Goal: Task Accomplishment & Management: Manage account settings

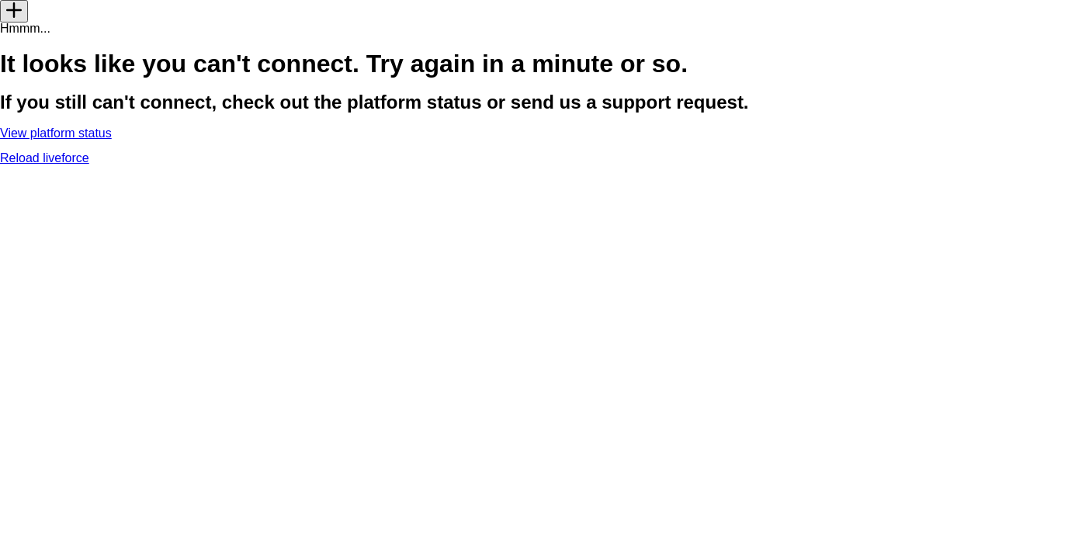
click at [89, 165] on link "Reload liveforce" at bounding box center [44, 157] width 89 height 13
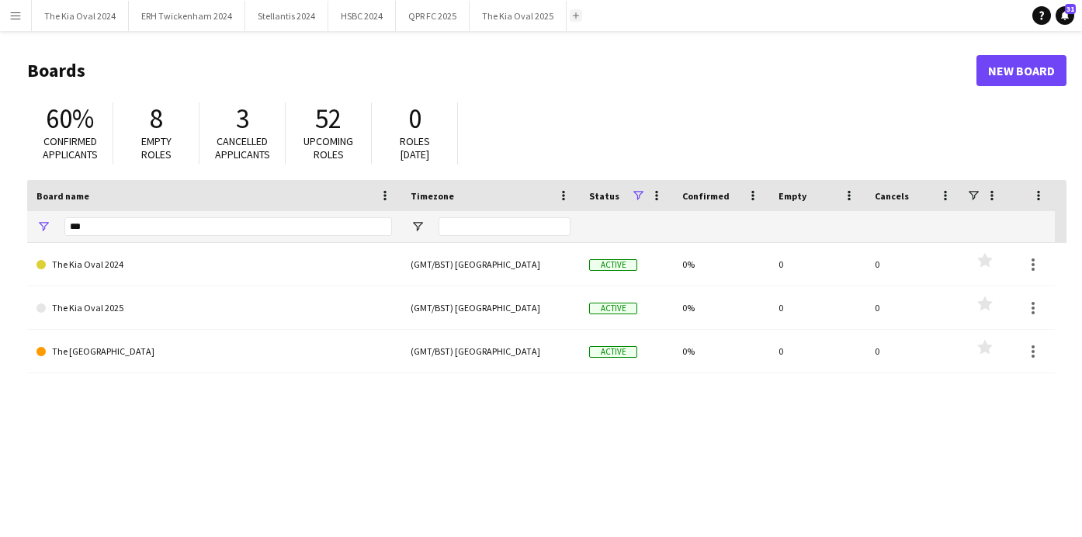
click at [574, 15] on button "Add" at bounding box center [576, 15] width 12 height 12
drag, startPoint x: 217, startPoint y: 229, endPoint x: -17, endPoint y: 237, distance: 233.8
click at [0, 237] on html "Menu Boards Boards Boards All jobs Status Workforce Workforce My Workforce Recr…" at bounding box center [541, 295] width 1082 height 591
type input "*"
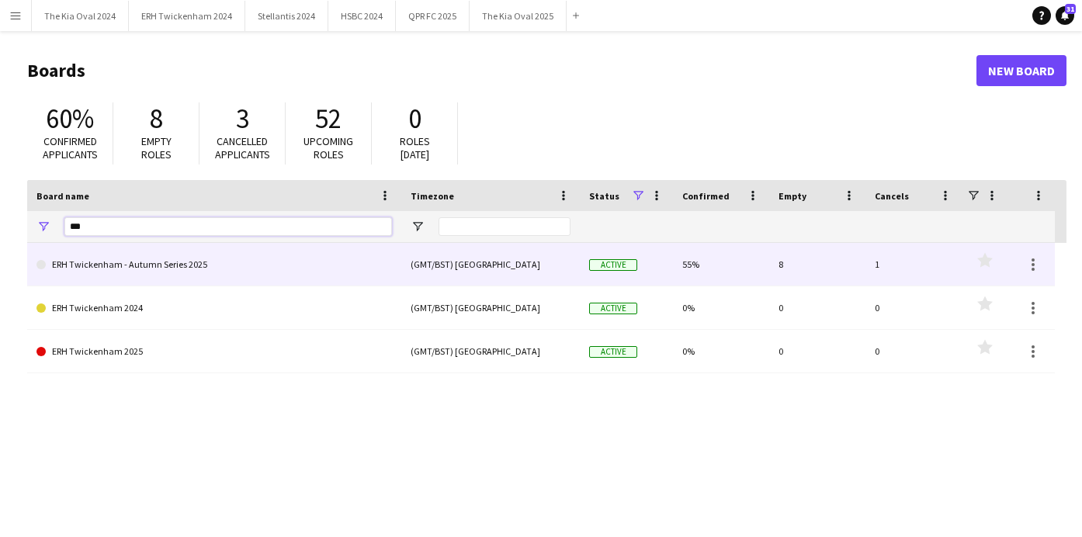
type input "***"
click at [119, 261] on link "ERH Twickenham - Autumn Series 2025" at bounding box center [213, 264] width 355 height 43
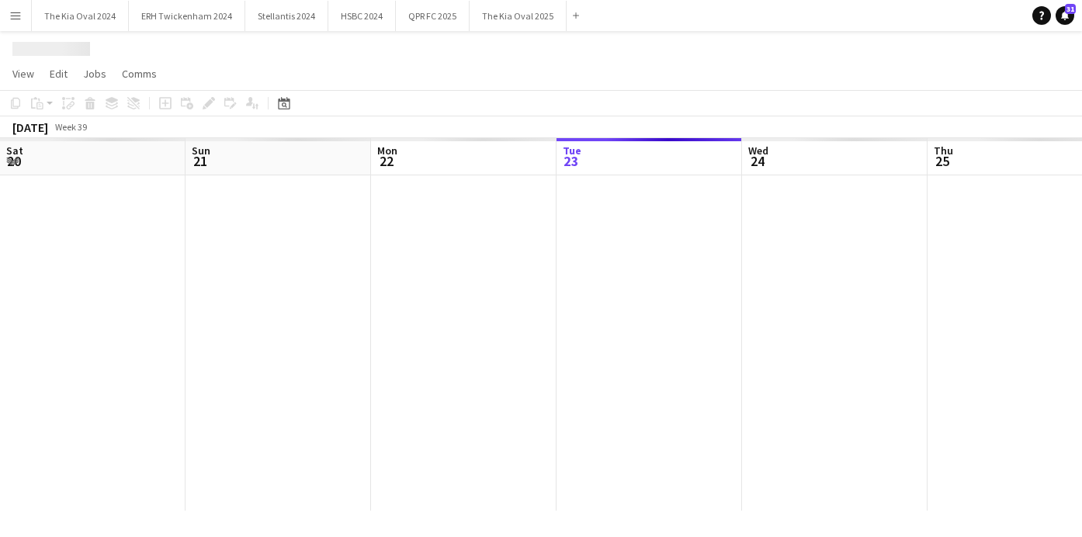
scroll to position [0, 371]
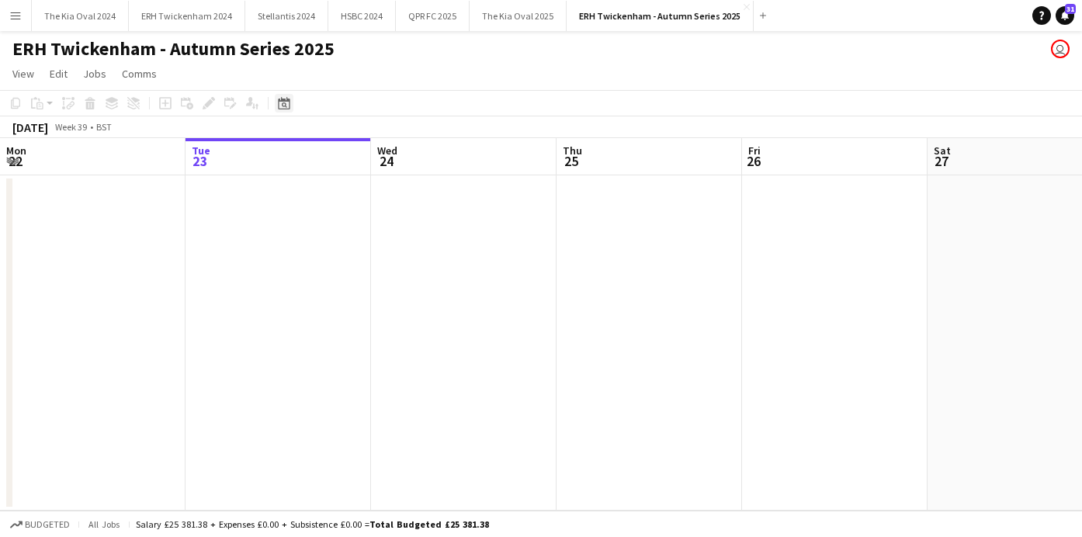
click at [275, 102] on div "Date picker" at bounding box center [284, 103] width 19 height 19
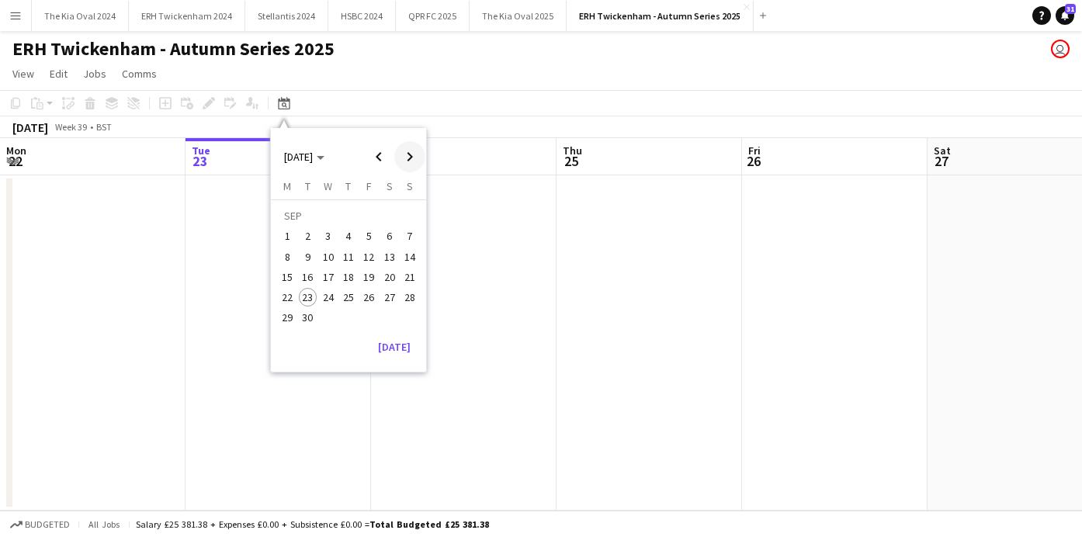
click at [410, 156] on span "Next month" at bounding box center [409, 156] width 31 height 31
click at [413, 158] on span "Next month" at bounding box center [409, 156] width 31 height 31
click at [391, 217] on span "1" at bounding box center [389, 218] width 19 height 22
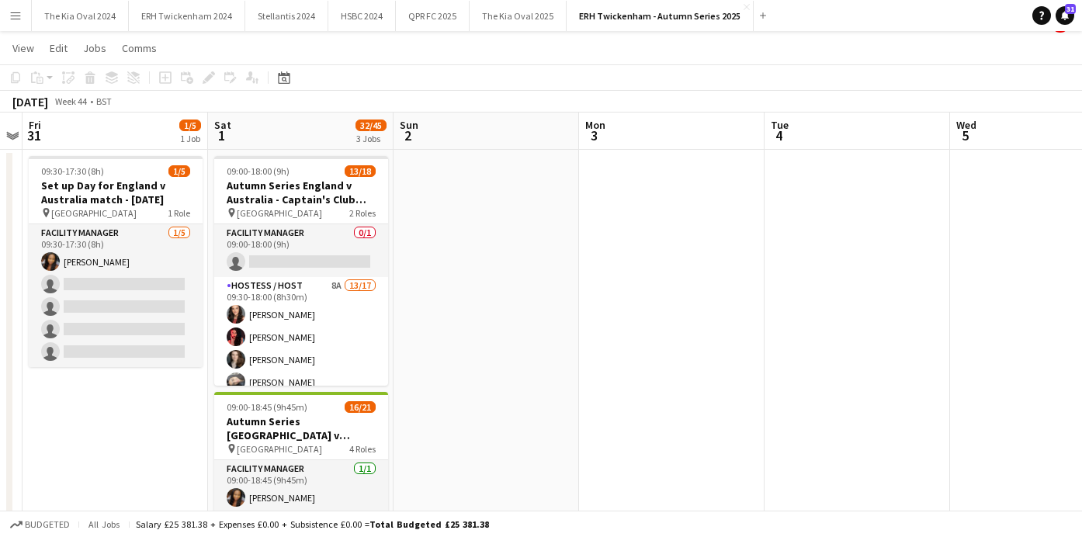
scroll to position [26, 0]
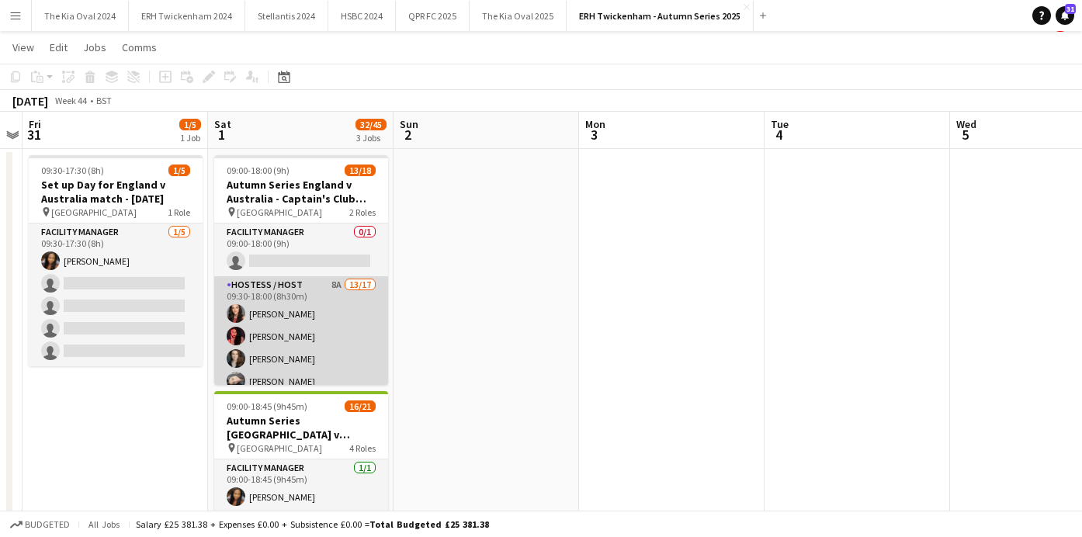
click at [348, 323] on app-card-role "Hostess / Host 8A 13/17 09:30-18:00 (8h30m) Hettie Pearson Victoria Pricinoc Be…" at bounding box center [301, 482] width 174 height 413
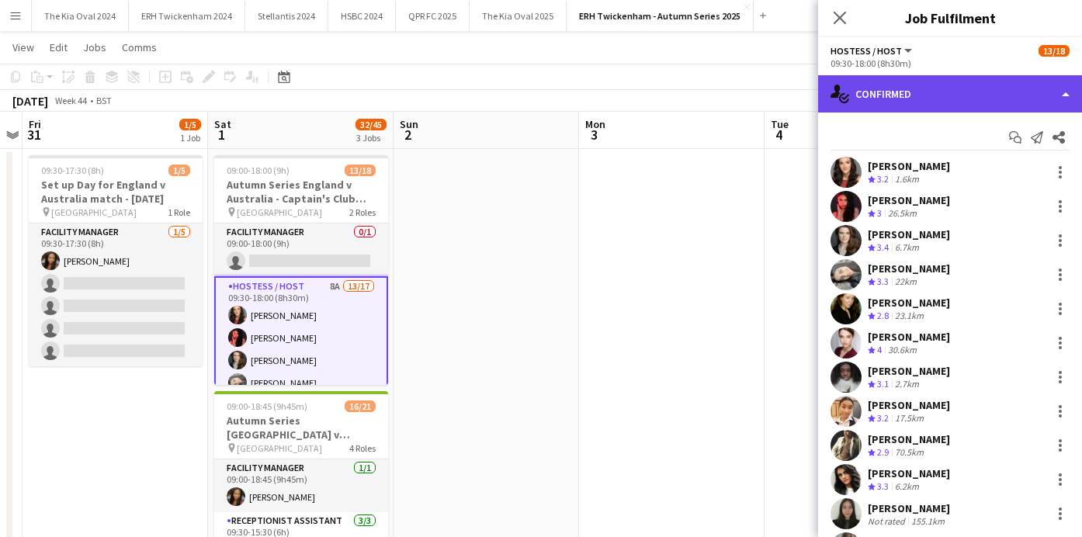
click at [931, 99] on div "single-neutral-actions-check-2 Confirmed" at bounding box center [950, 93] width 264 height 37
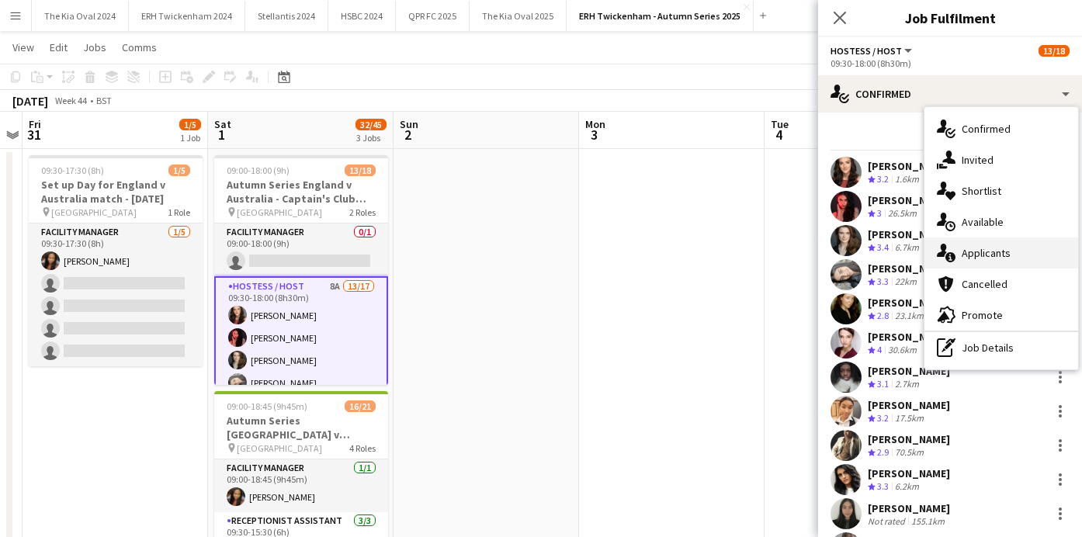
click at [1031, 261] on div "single-neutral-actions-information Applicants" at bounding box center [1001, 252] width 154 height 31
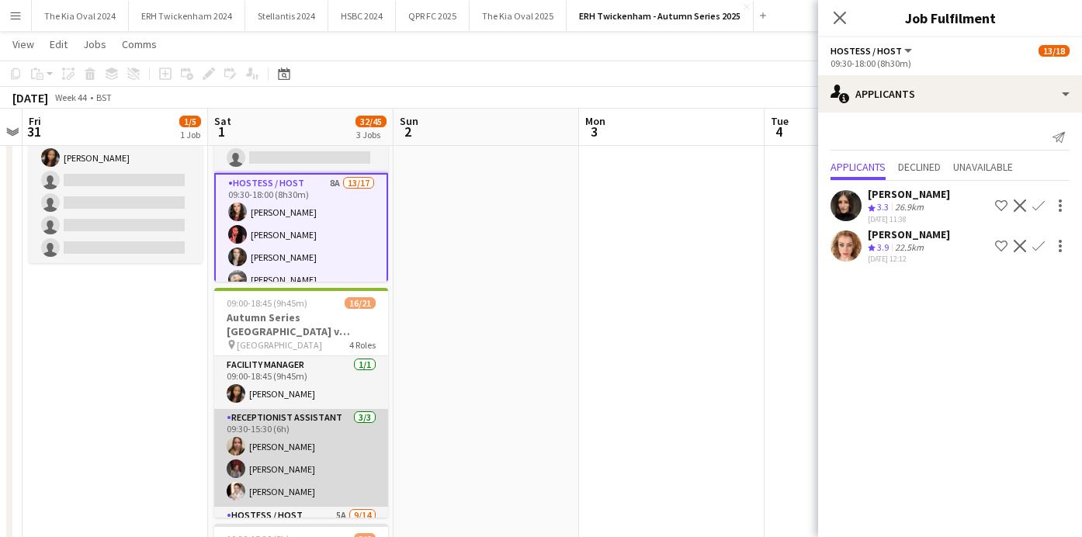
scroll to position [68, 0]
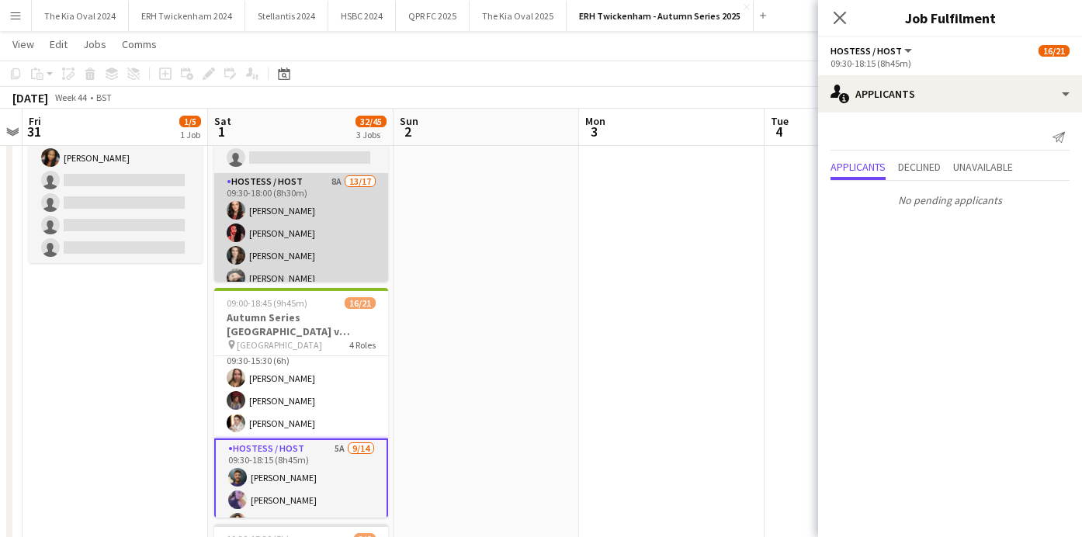
click at [328, 220] on app-card-role "Hostess / Host 8A 13/17 09:30-18:00 (8h30m) Hettie Pearson Victoria Pricinoc Be…" at bounding box center [301, 379] width 174 height 413
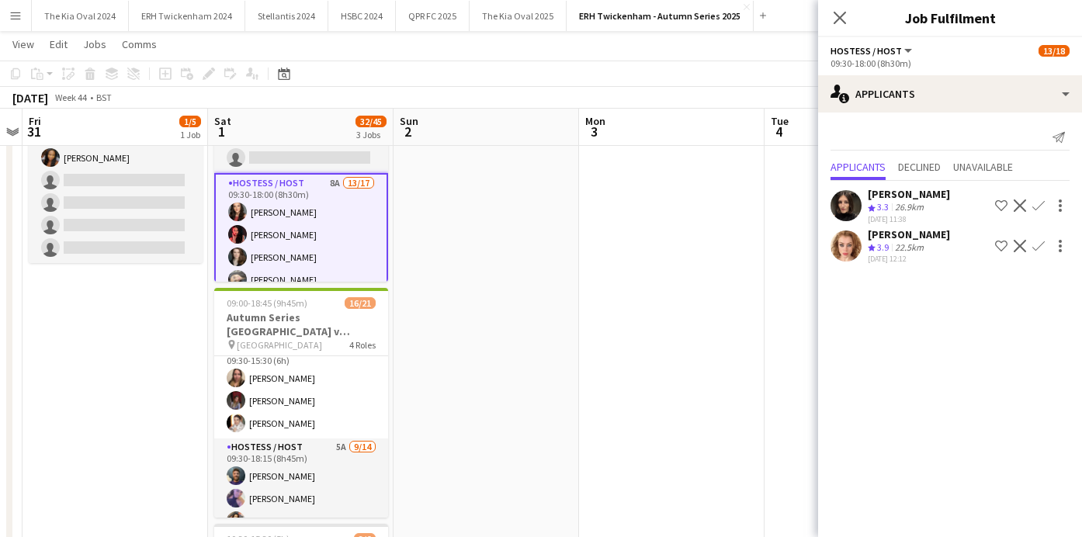
click at [1038, 201] on app-icon "Confirm" at bounding box center [1038, 205] width 12 height 12
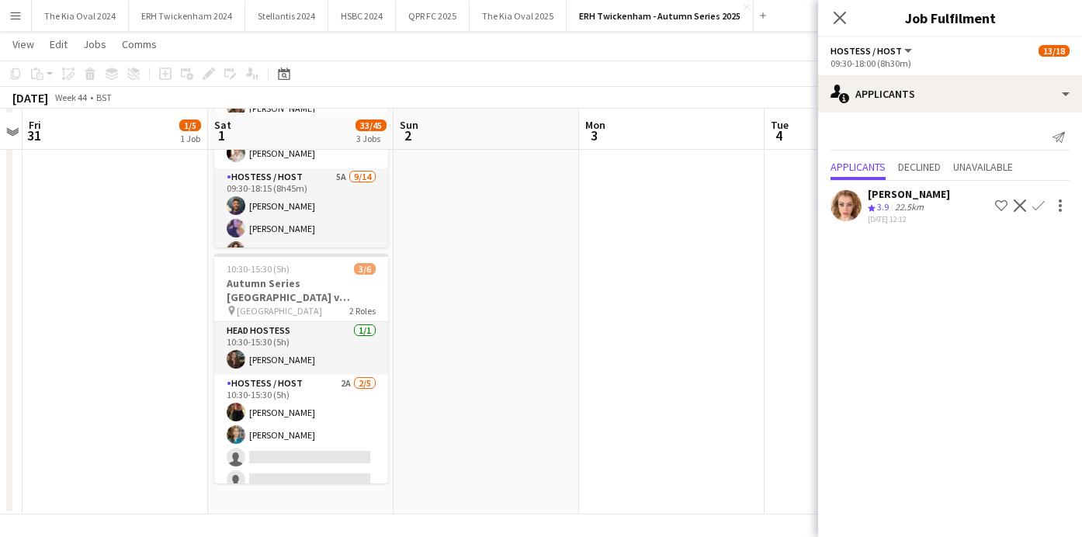
scroll to position [402, 0]
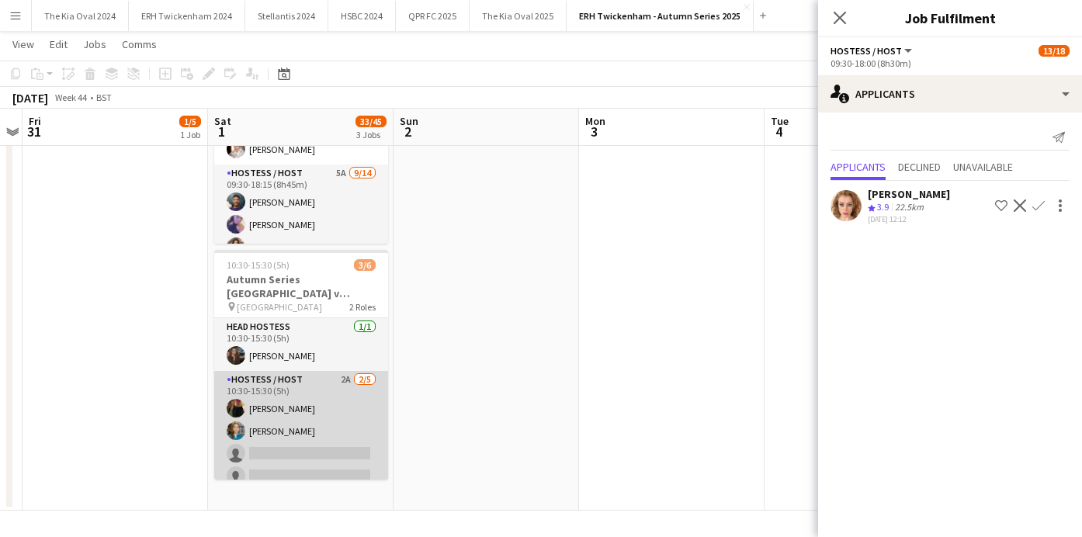
click at [321, 461] on app-card-role "Hostess / Host 2A 2/5 10:30-15:30 (5h) gema barahona Sara Bartoli single-neutra…" at bounding box center [301, 442] width 174 height 143
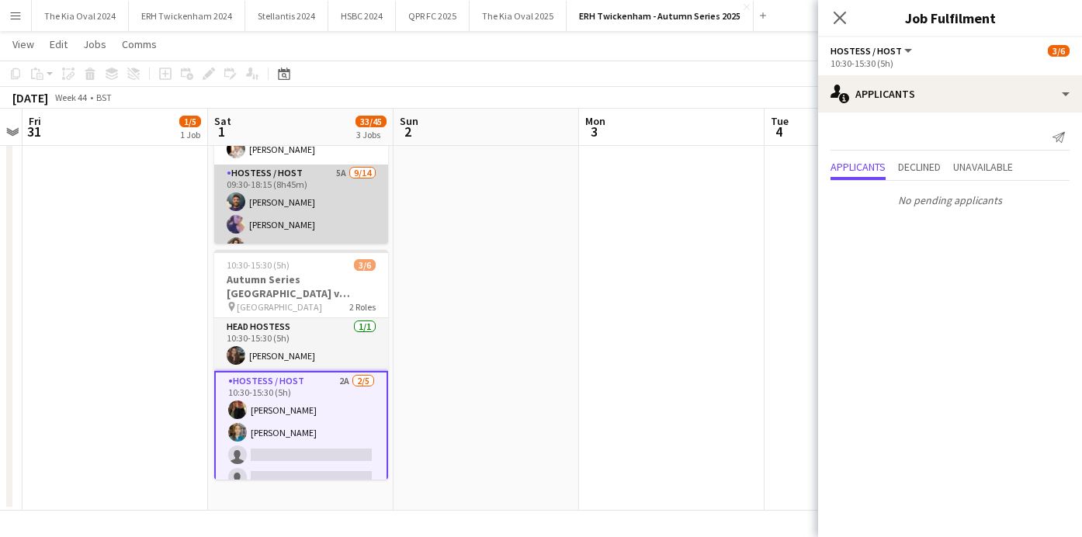
scroll to position [432, 0]
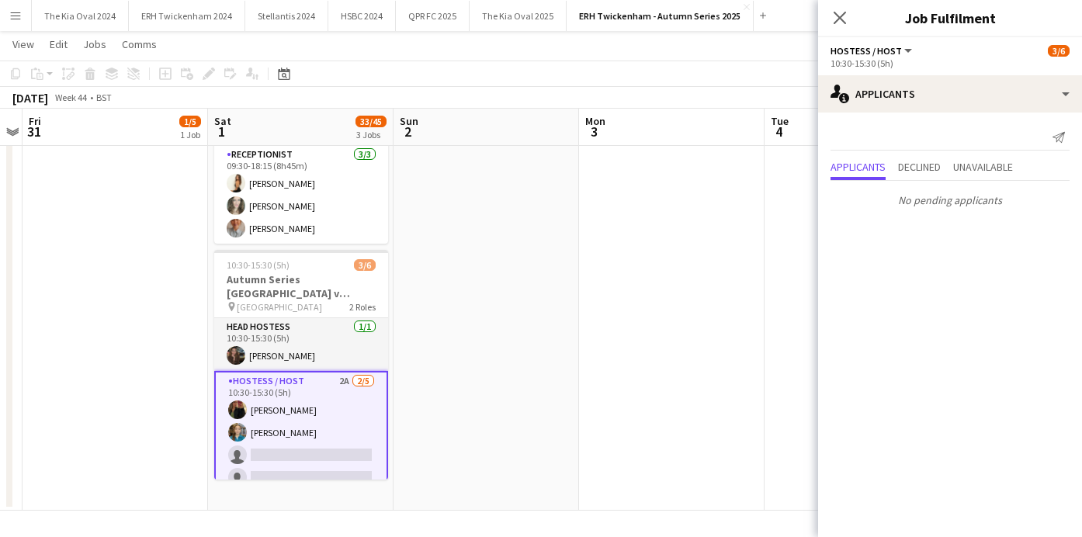
click at [325, 196] on app-card-role "Receptionist 3/3 09:30-18:15 (8h45m) Eva Gracz Malgorzata Tracz Anna Sheveka" at bounding box center [301, 195] width 174 height 98
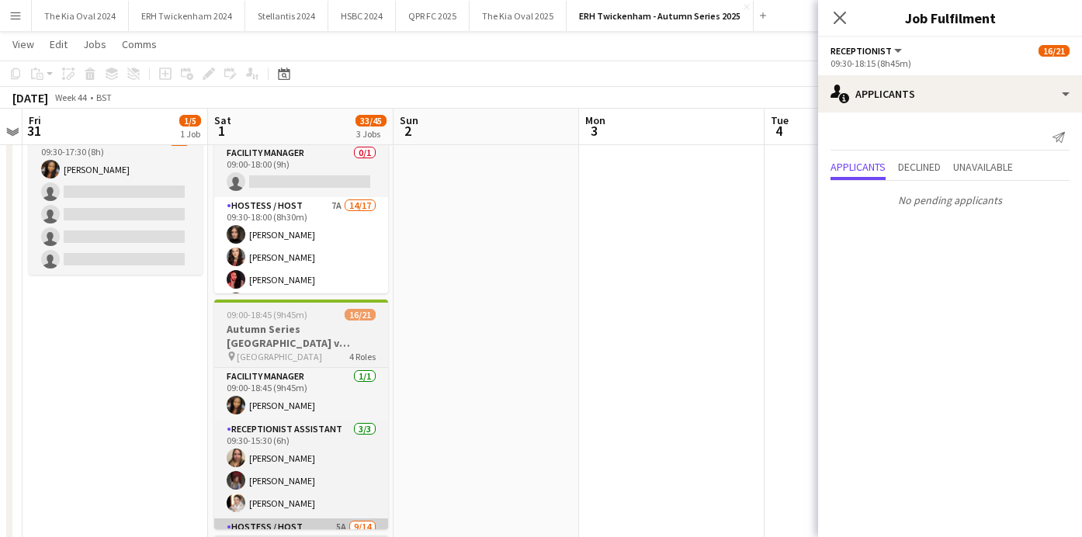
scroll to position [116, 0]
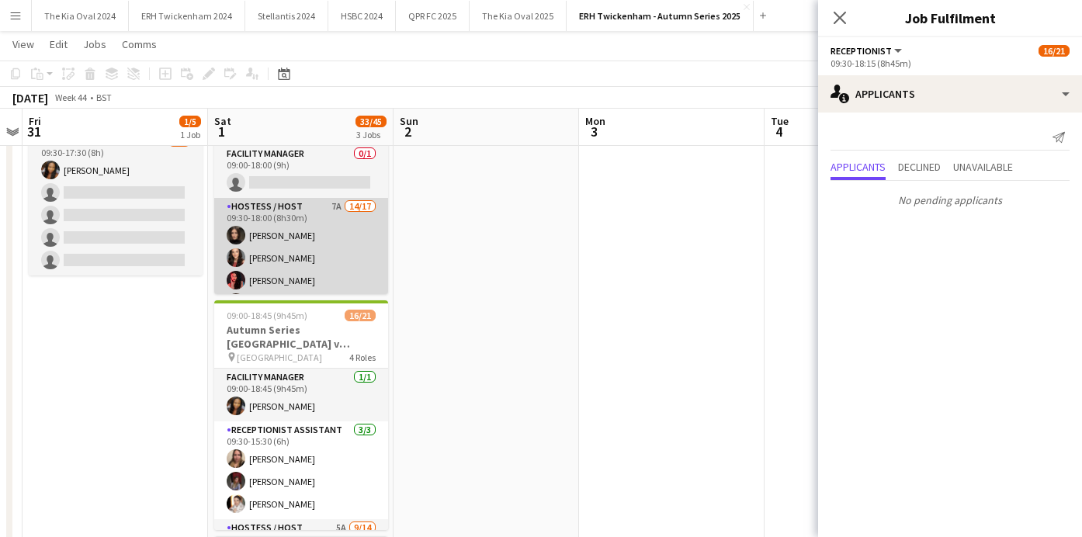
click at [325, 243] on app-card-role "Hostess / Host 7A 14/17 09:30-18:00 (8h30m) Cameron Icelli Hettie Pearson Victo…" at bounding box center [301, 404] width 174 height 413
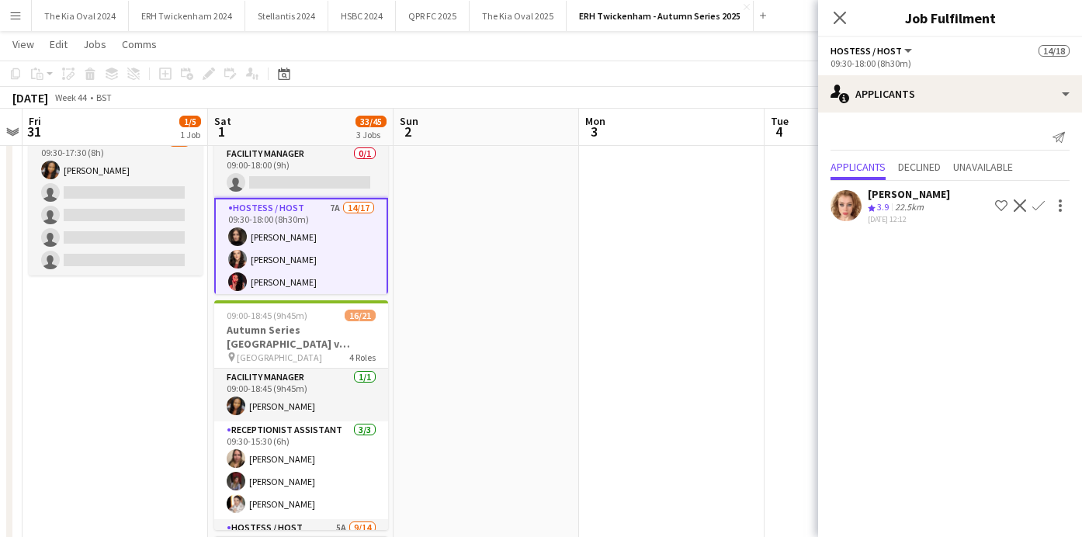
click at [1038, 203] on app-icon "Confirm" at bounding box center [1038, 205] width 12 height 12
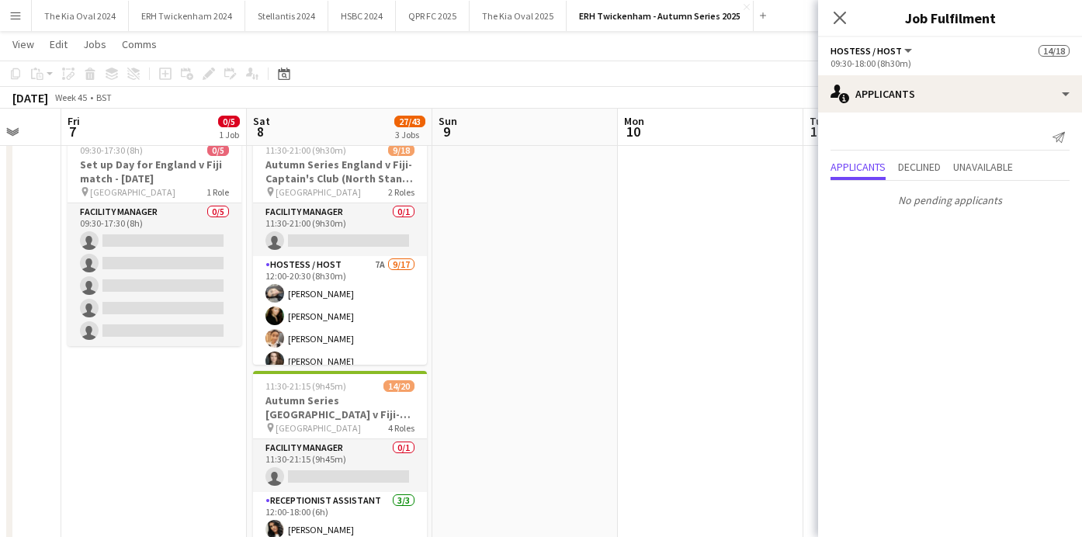
scroll to position [43, 0]
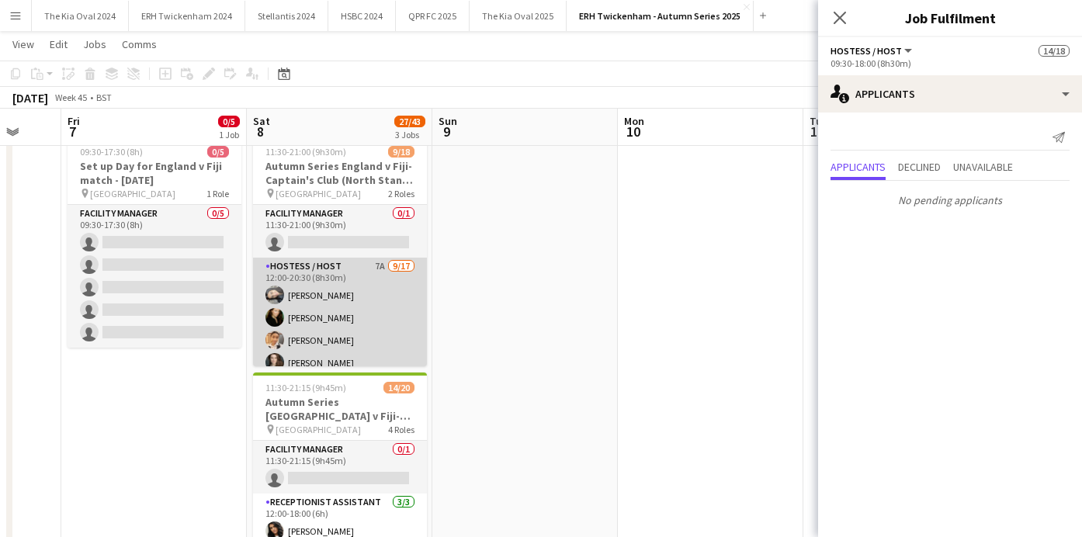
click at [379, 307] on app-card-role "Hostess / Host 7A 9/17 12:00-20:30 (8h30m) Maryam Tavakkoli Nicole Russo Mariek…" at bounding box center [340, 464] width 174 height 413
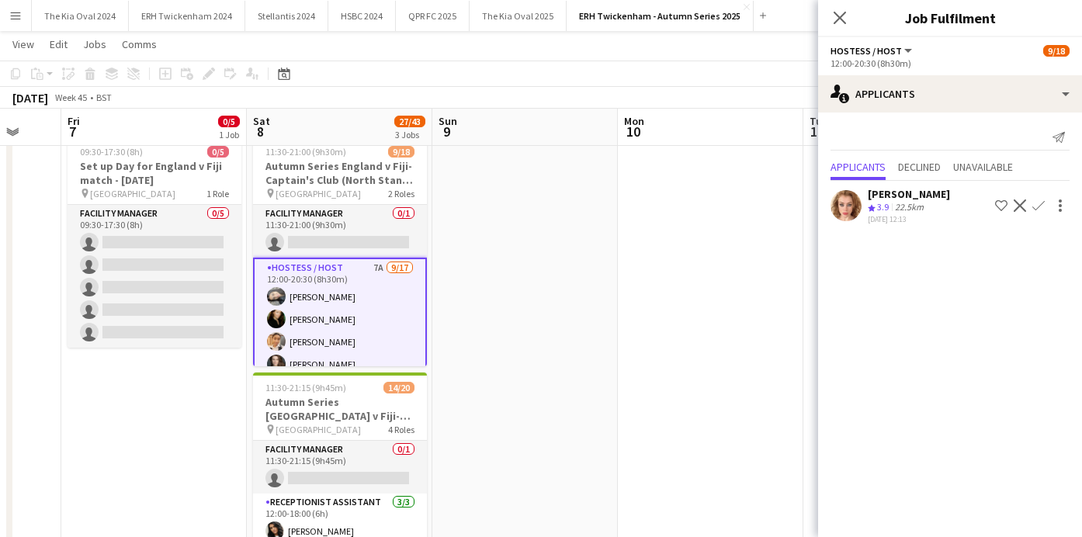
click at [1040, 206] on app-icon "Confirm" at bounding box center [1038, 205] width 12 height 12
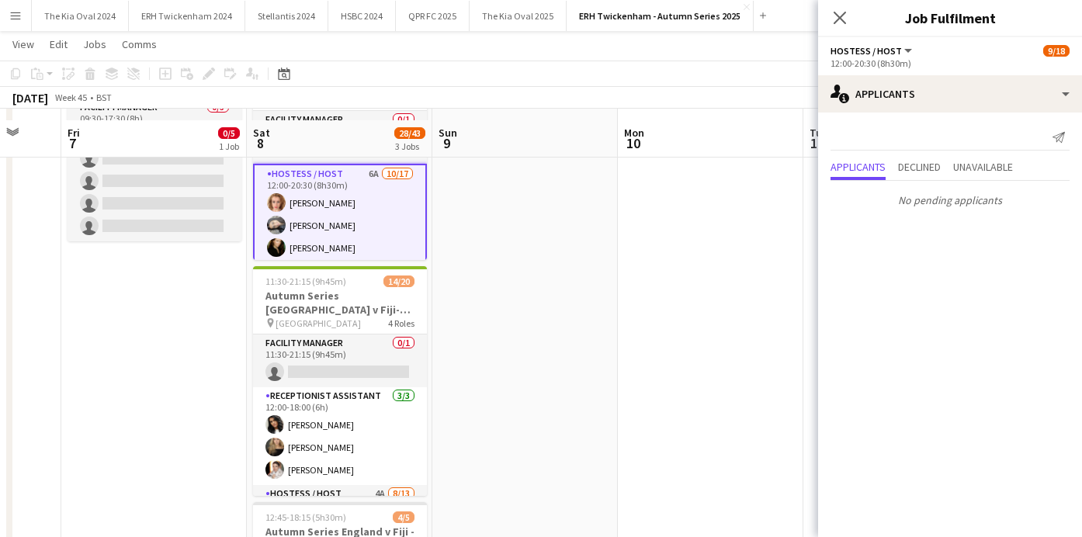
scroll to position [161, 0]
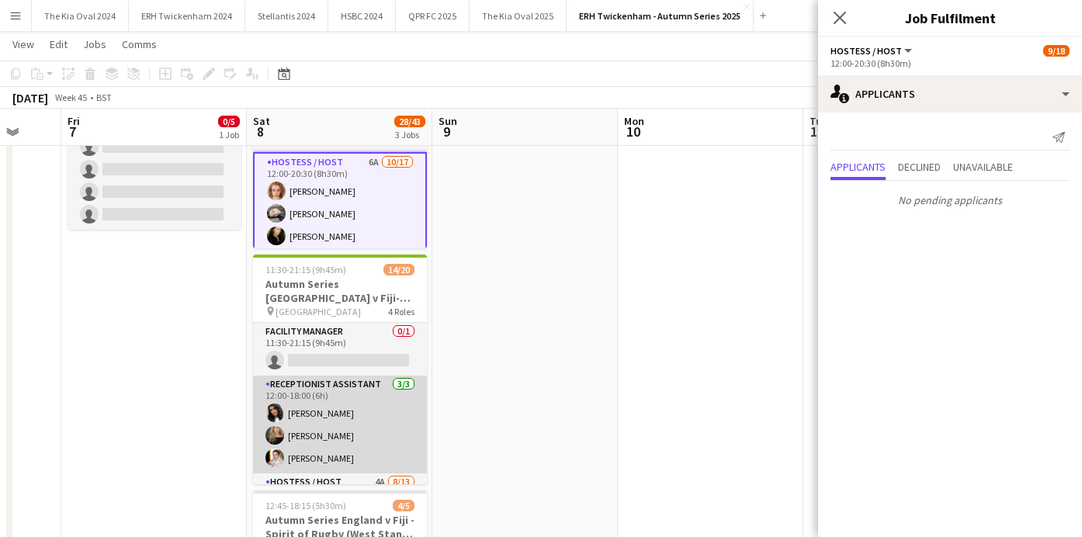
click at [370, 424] on app-card-role "Receptionist Assistant 3/3 12:00-18:00 (6h) Karishma Purohit Issy Byrne Anastas…" at bounding box center [340, 425] width 174 height 98
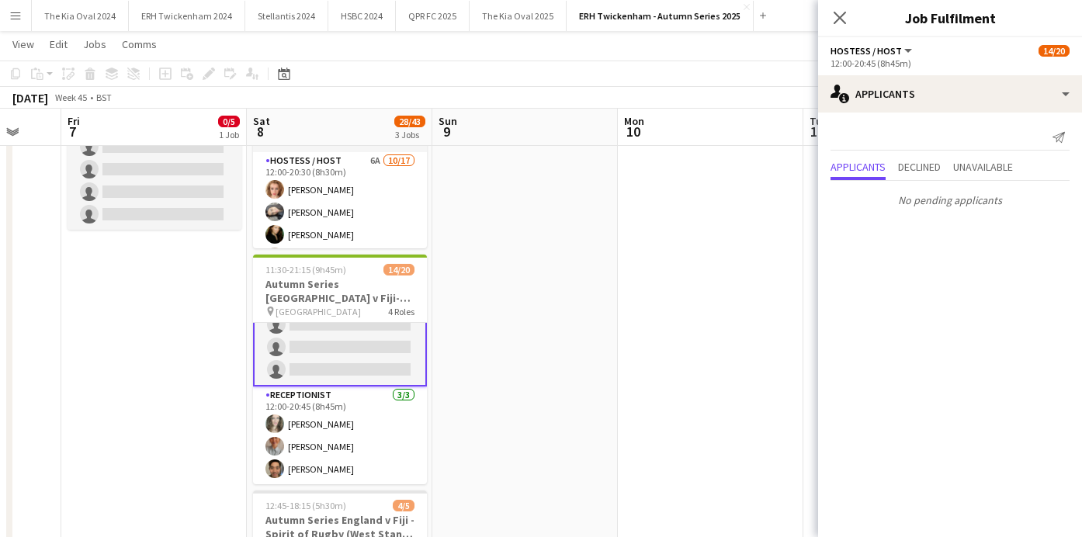
click at [370, 424] on app-card-role "Receptionist 3/3 12:00-20:45 (8h45m) Malgorzata Tracz Anna Sheveka Bryson Lai" at bounding box center [340, 436] width 174 height 98
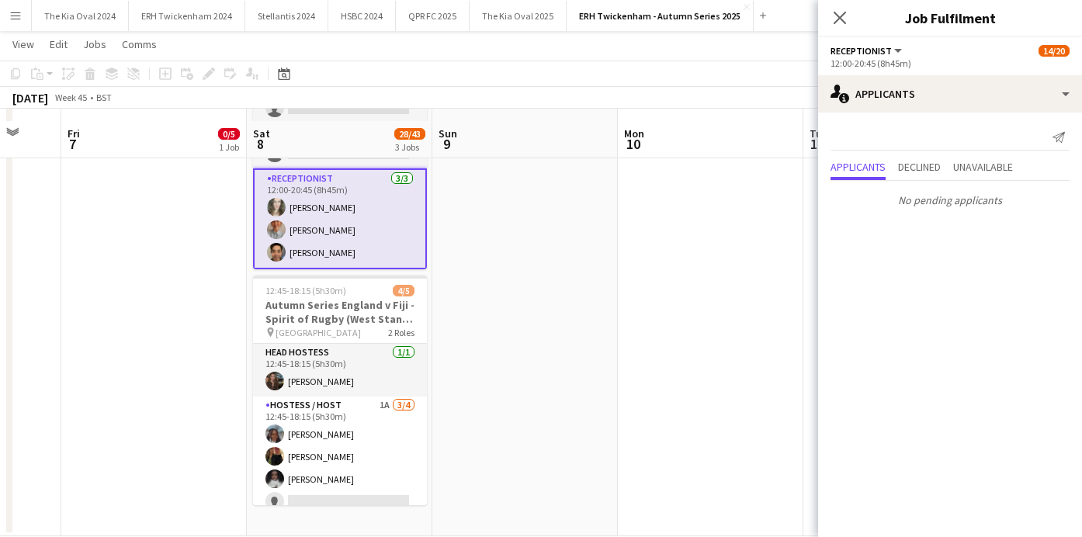
scroll to position [394, 0]
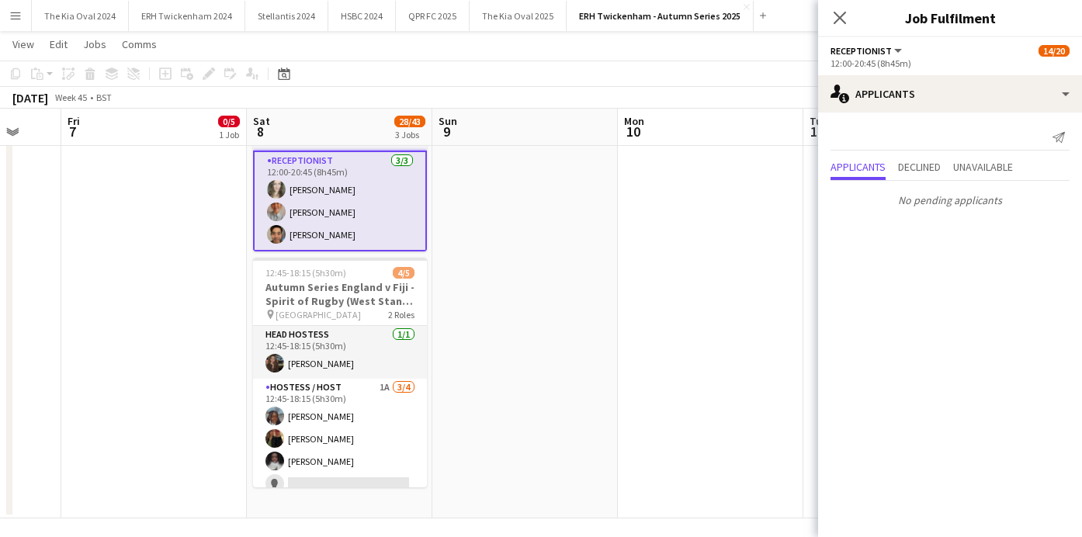
click at [370, 424] on app-card-role "Hostess / Host 1A 3/4 12:45-18:15 (5h30m) Chinelo Anene gema barahona Daisy Ote…" at bounding box center [340, 439] width 174 height 120
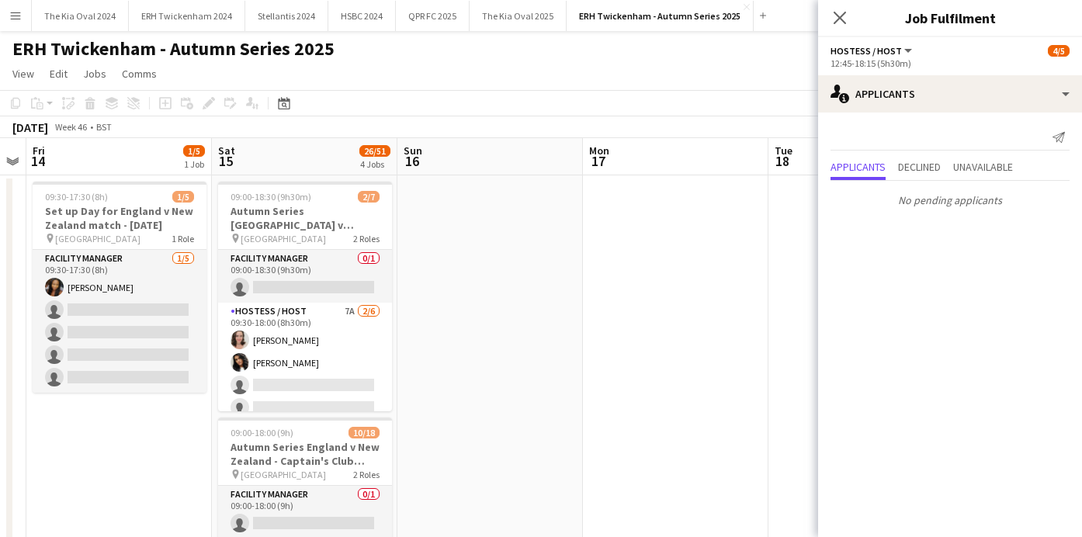
scroll to position [0, 532]
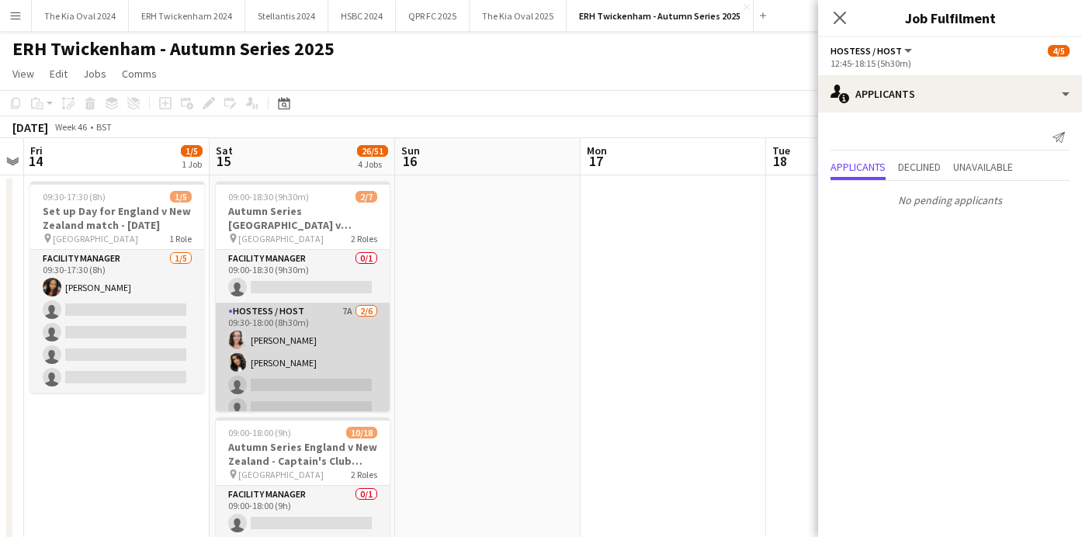
click at [296, 392] on app-card-role "Hostess / Host 7A 2/6 09:30-18:00 (8h30m) Samantha Engelbrecht Karishma Purohit…" at bounding box center [303, 385] width 174 height 165
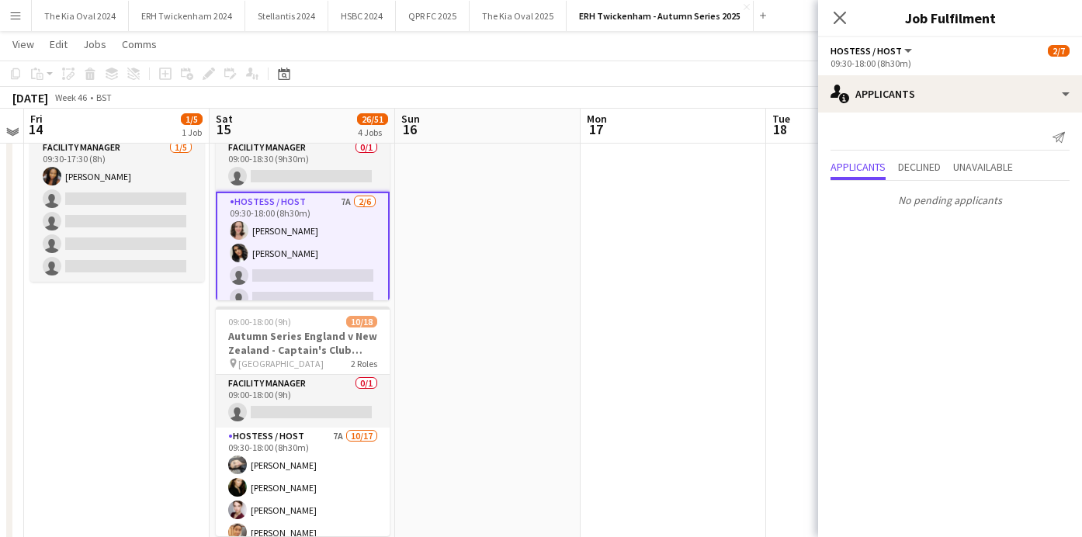
scroll to position [112, 0]
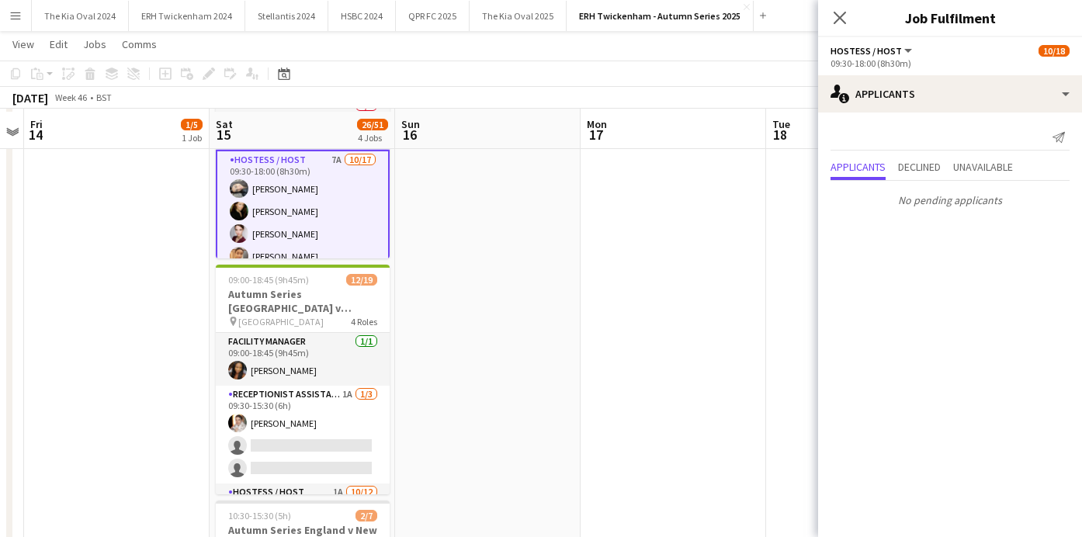
scroll to position [390, 0]
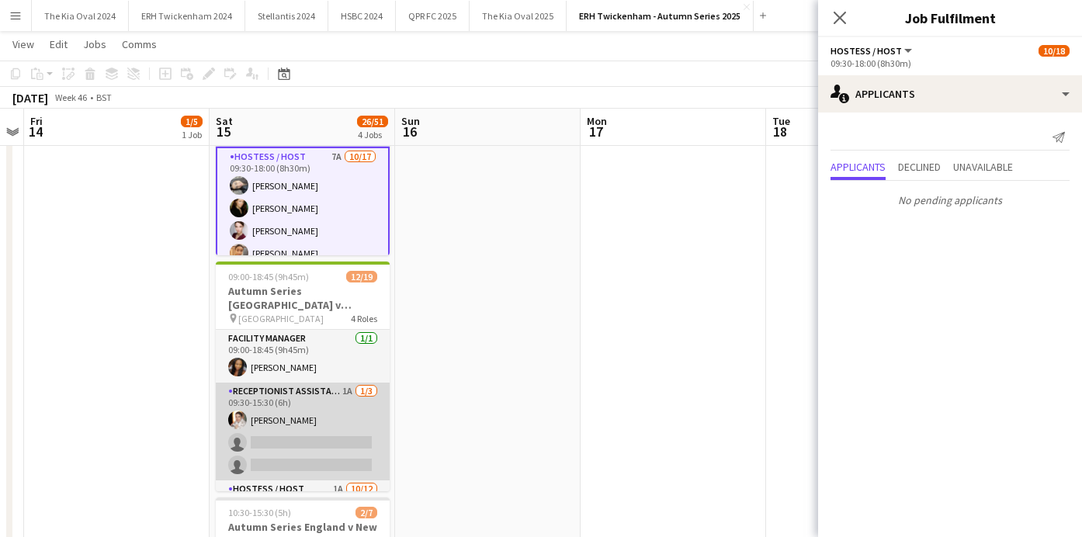
click at [341, 445] on app-card-role "Receptionist Assistant 1A 1/3 09:30-15:30 (6h) Anastasiia Savina single-neutral…" at bounding box center [303, 432] width 174 height 98
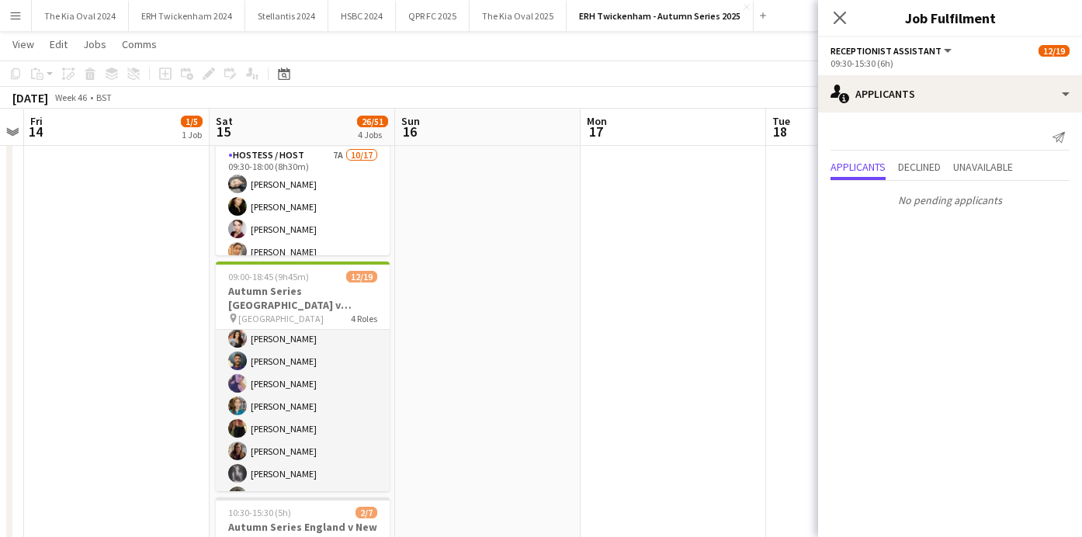
click at [341, 445] on app-card-role "Hostess / Host 1A 10/12 09:30-18:15 (8h45m) Beatrice Carrozzo Lorena Russano an…" at bounding box center [303, 429] width 174 height 300
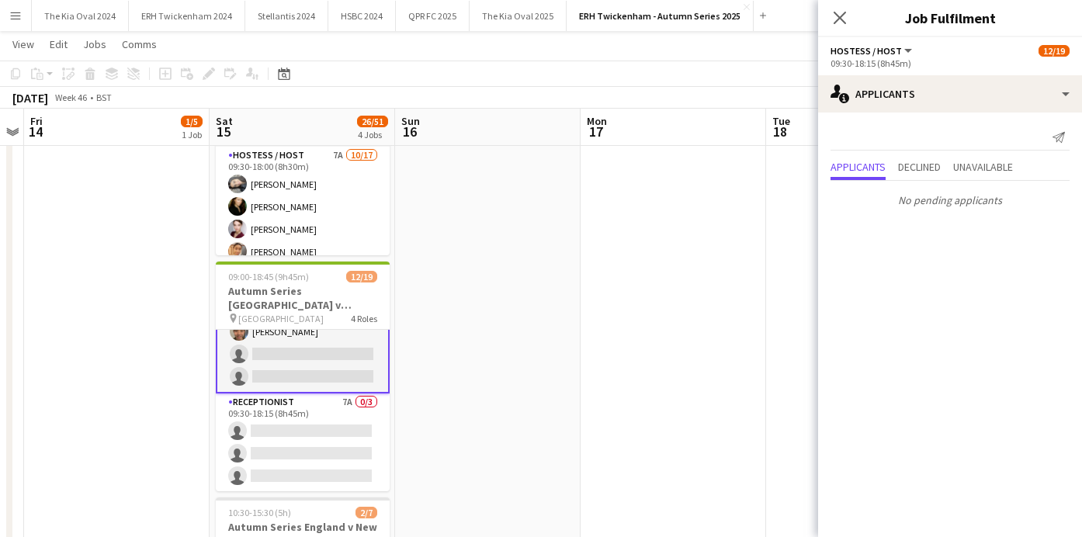
click at [341, 445] on app-card-role "Receptionist 7A 0/3 09:30-18:15 (8h45m) single-neutral-actions single-neutral-a…" at bounding box center [303, 442] width 174 height 98
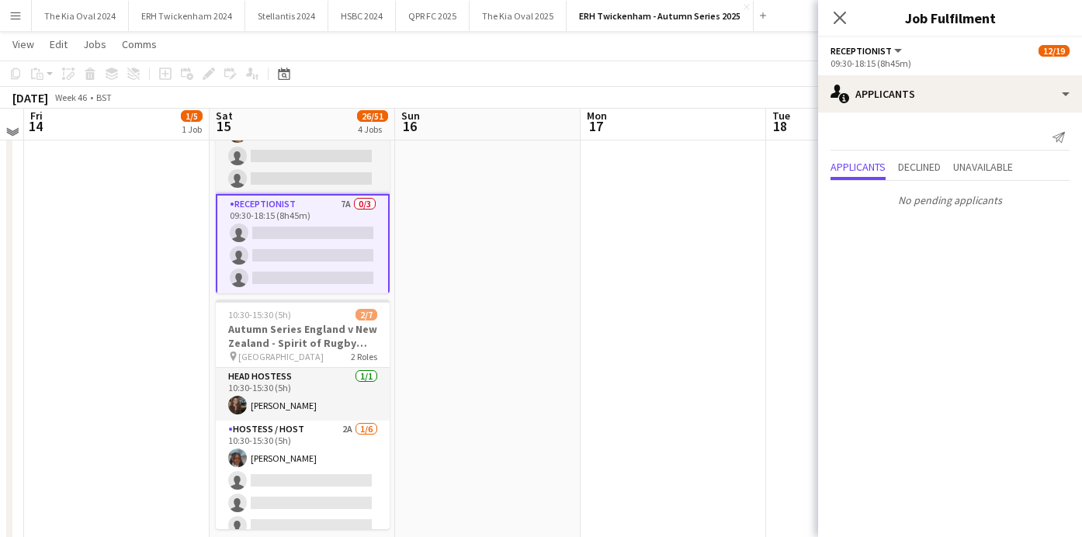
scroll to position [590, 0]
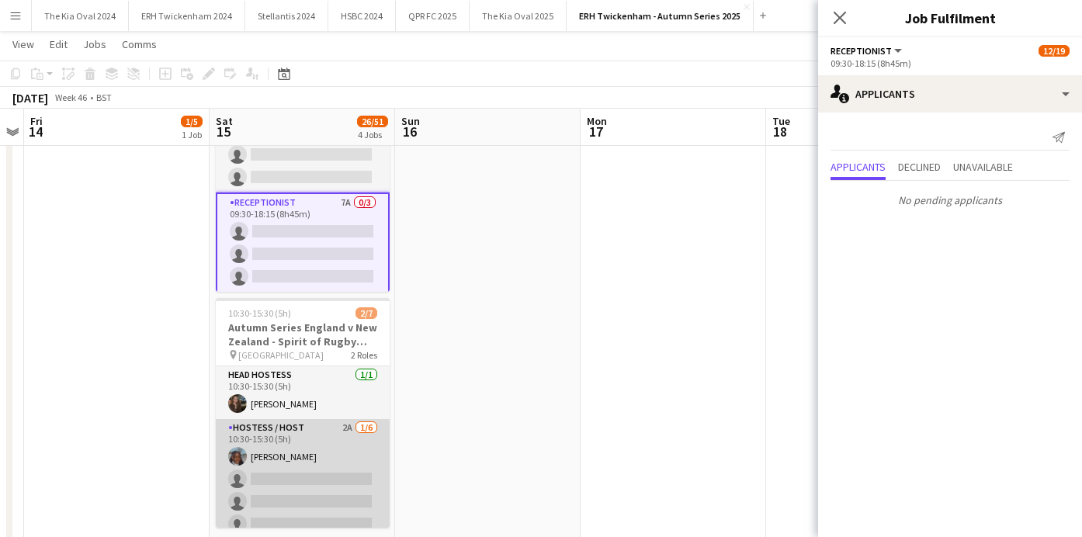
click at [359, 488] on app-card-role "Hostess / Host 2A 1/6 10:30-15:30 (5h) Chinelo Anene single-neutral-actions sin…" at bounding box center [303, 501] width 174 height 165
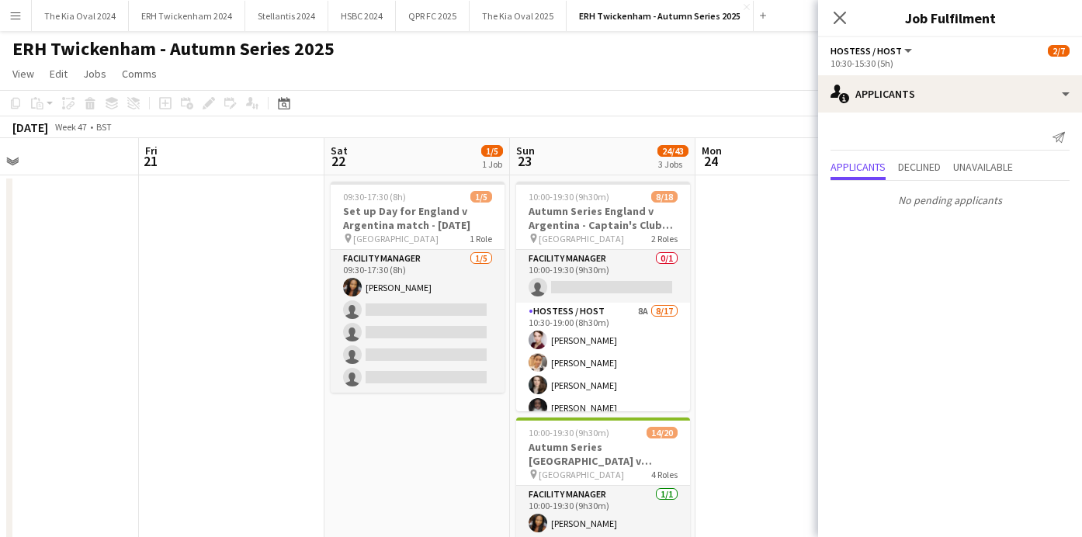
scroll to position [0, 607]
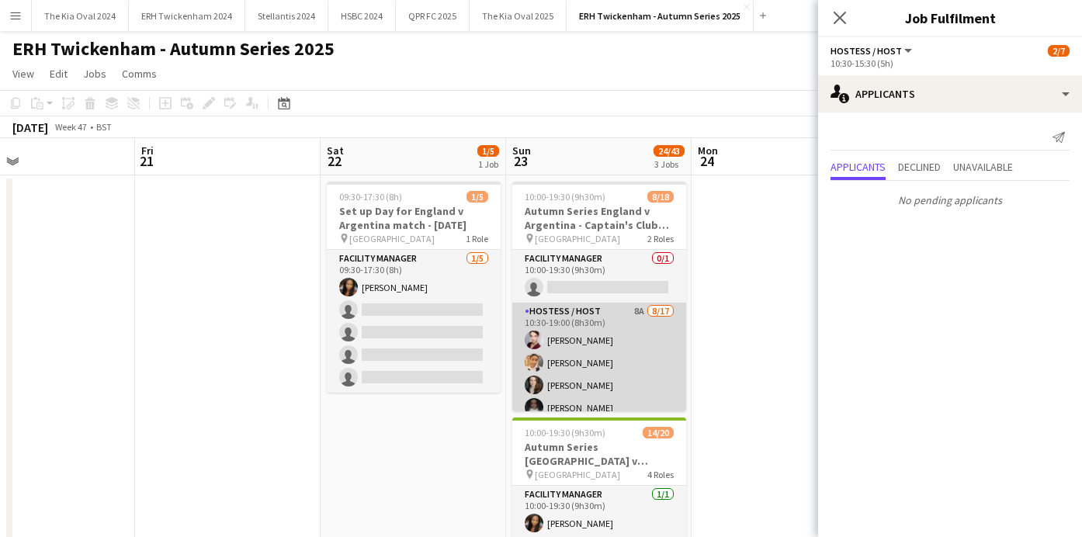
click at [607, 339] on app-card-role "Hostess / Host 8A 8/17 10:30-19:00 (8h30m) Erika Sviderskyte Marieke Otto Becky…" at bounding box center [599, 509] width 174 height 413
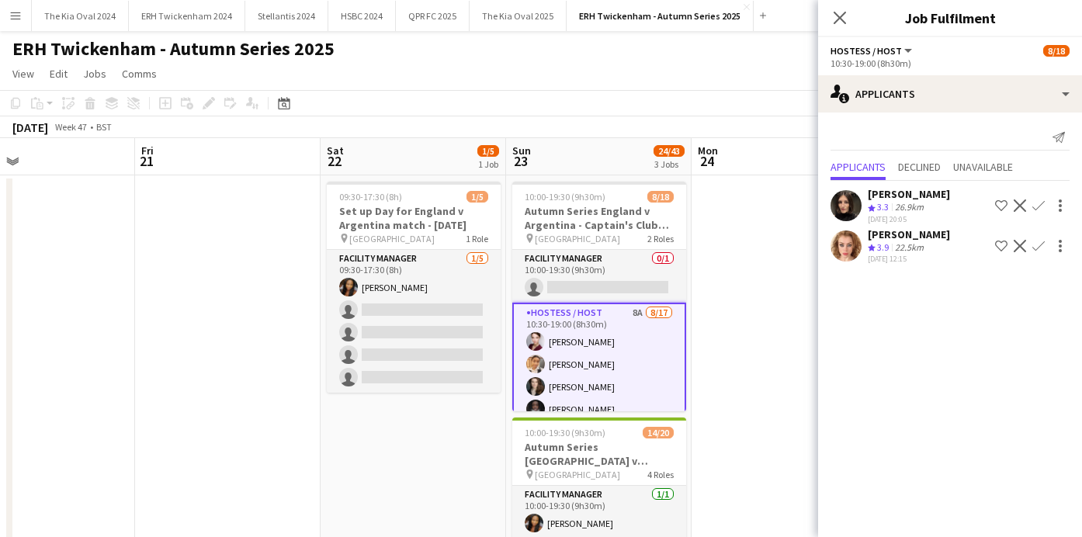
click at [1044, 202] on app-icon "Confirm" at bounding box center [1038, 205] width 12 height 12
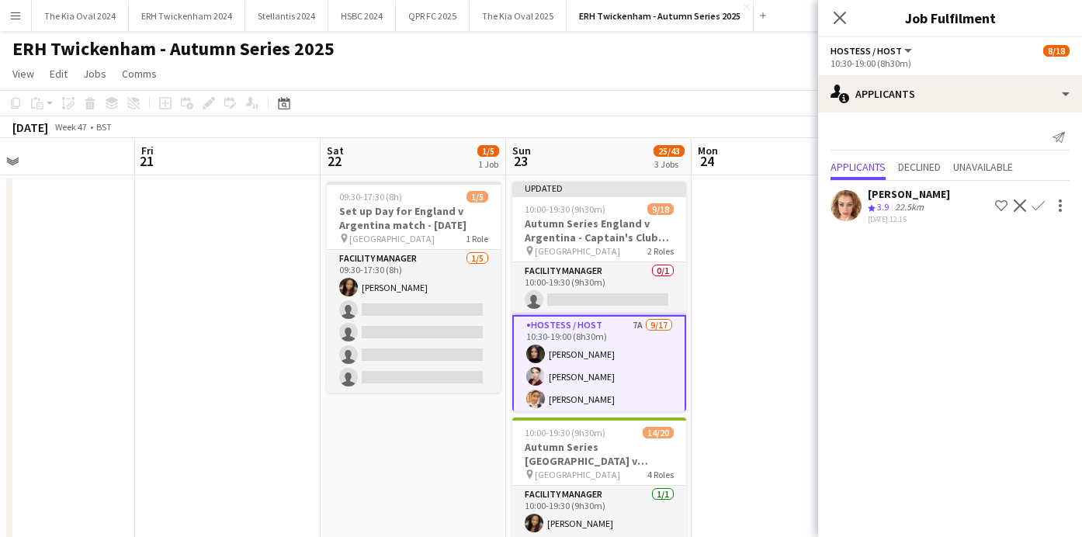
click at [1038, 199] on app-icon "Confirm" at bounding box center [1038, 205] width 12 height 12
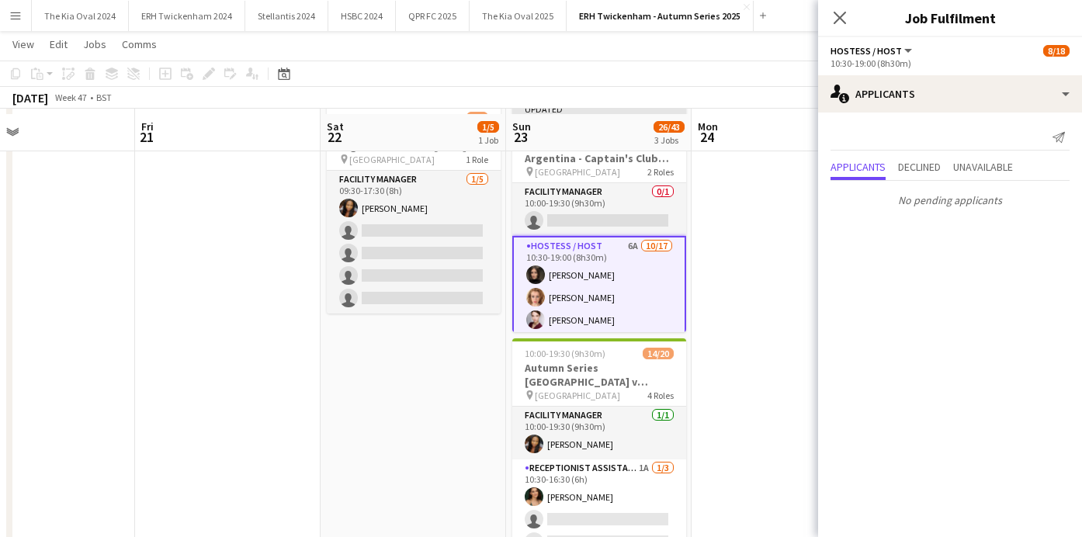
scroll to position [83, 0]
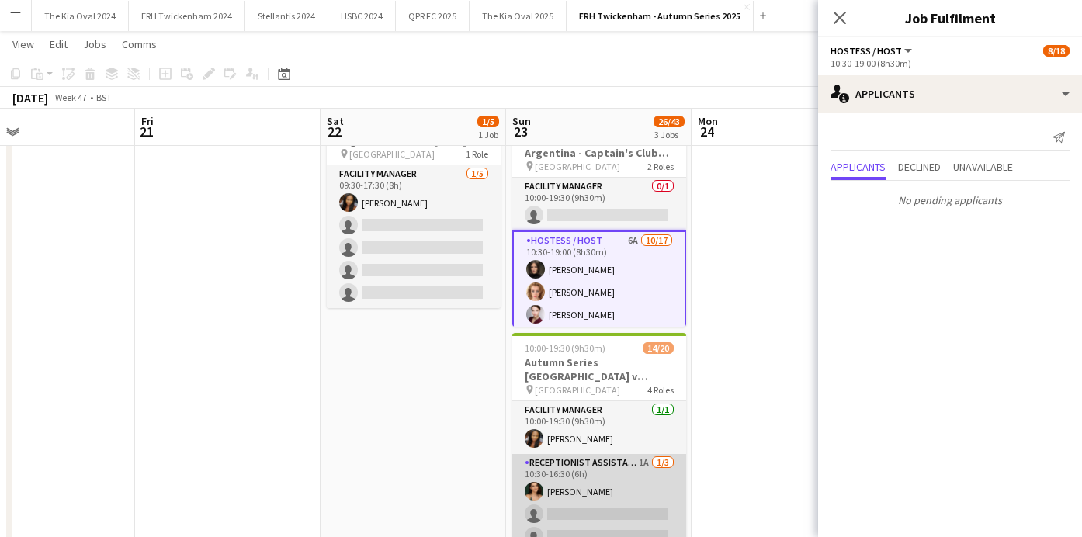
click at [637, 487] on app-card-role "Receptionist Assistant 1A 1/3 10:30-16:30 (6h) Carla Reid single-neutral-action…" at bounding box center [599, 503] width 174 height 98
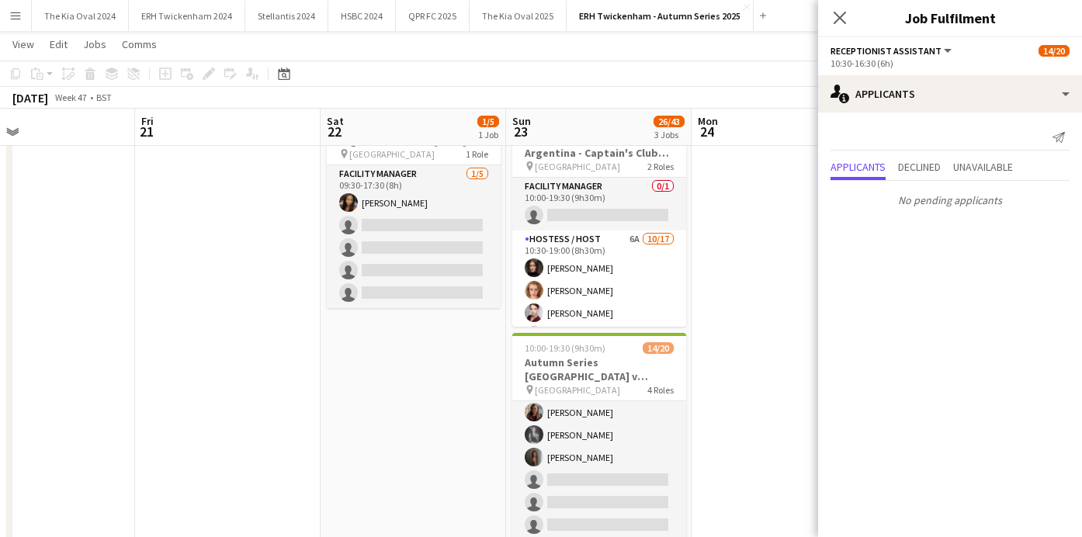
click at [637, 487] on app-card-role "Hostess / Host 4A 9/13 10:30-19:15 (8h45m) Lorena Russano Leyla Tovar andrea vi…" at bounding box center [599, 401] width 174 height 323
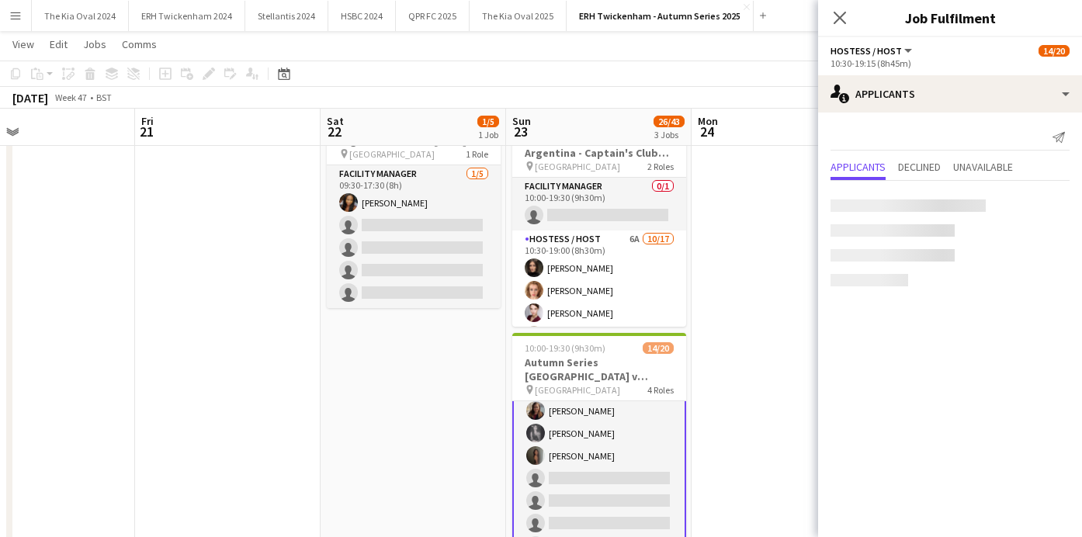
scroll to position [314, 0]
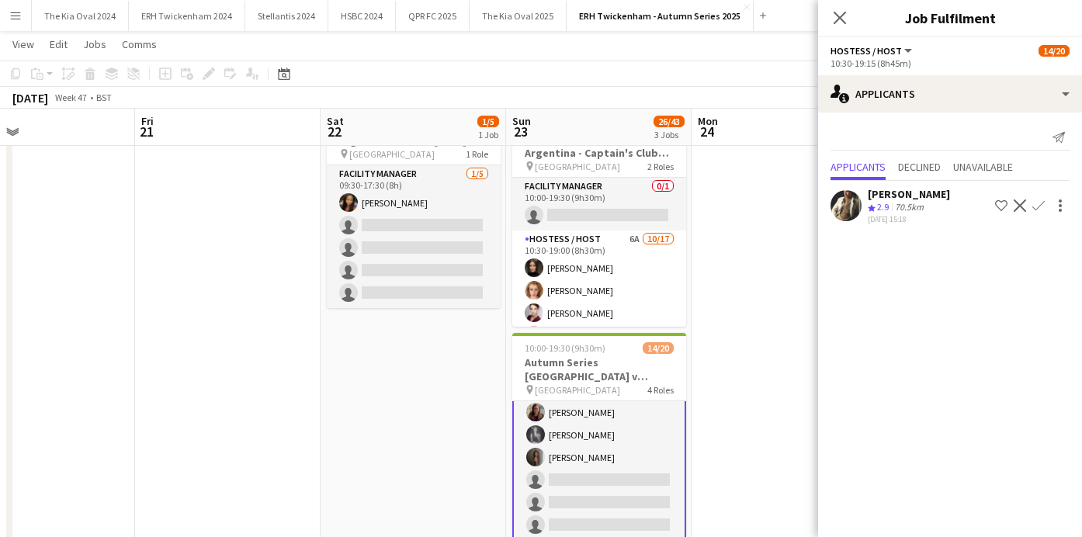
click at [1040, 200] on app-icon "Confirm" at bounding box center [1038, 205] width 12 height 12
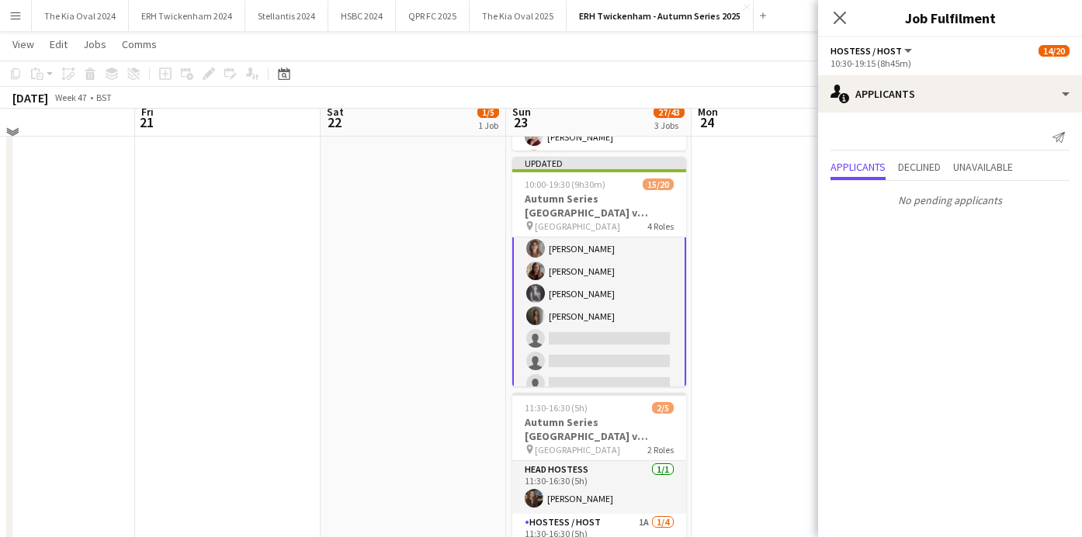
scroll to position [266, 0]
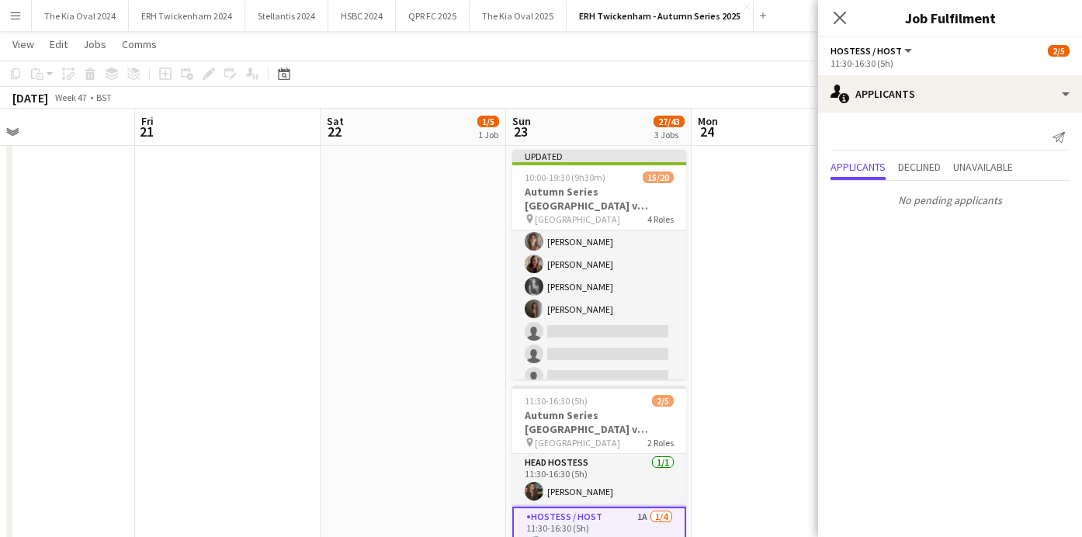
click at [730, 281] on app-date-cell at bounding box center [784, 395] width 185 height 975
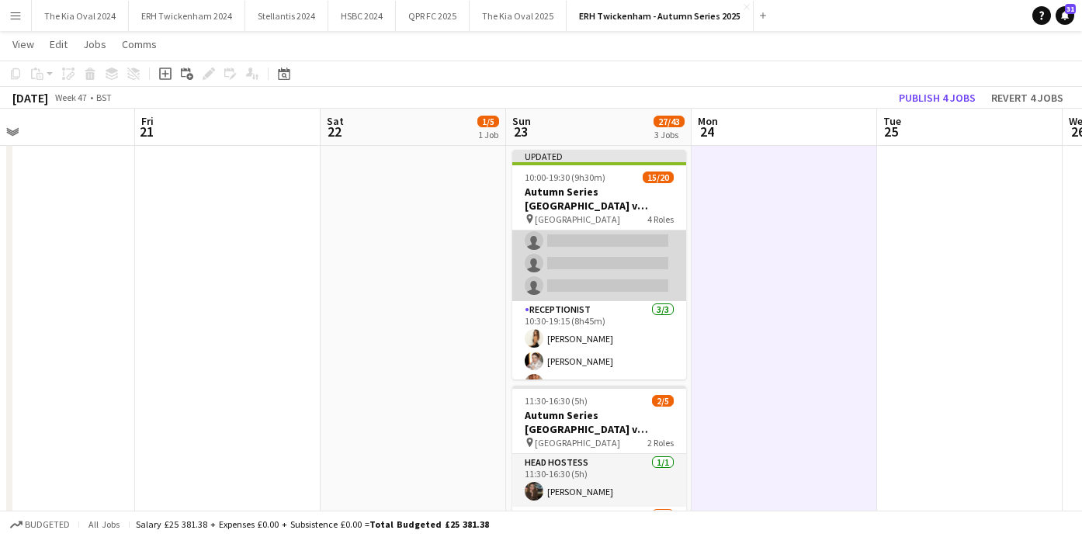
scroll to position [422, 0]
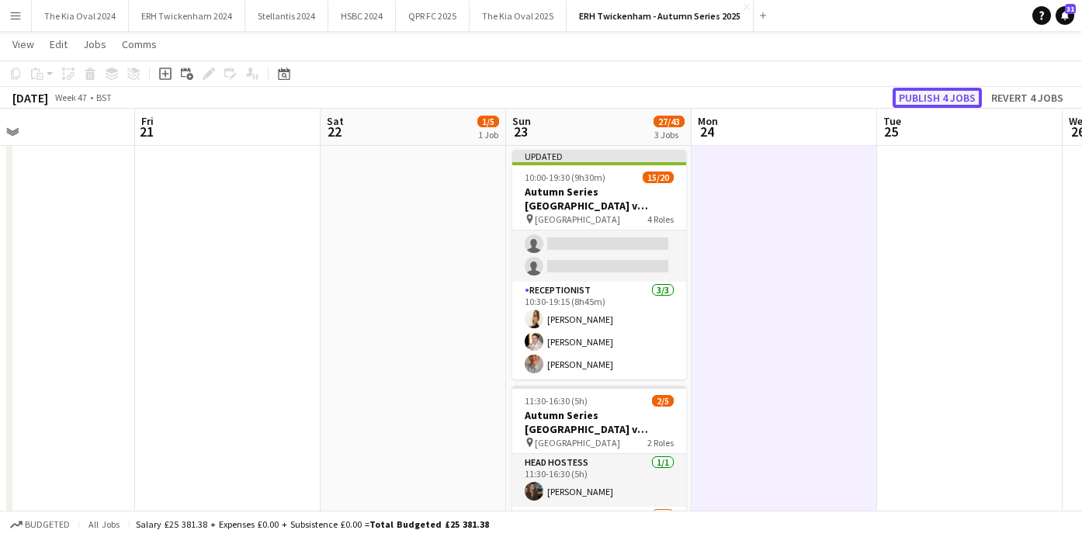
click at [927, 92] on button "Publish 4 jobs" at bounding box center [937, 98] width 89 height 20
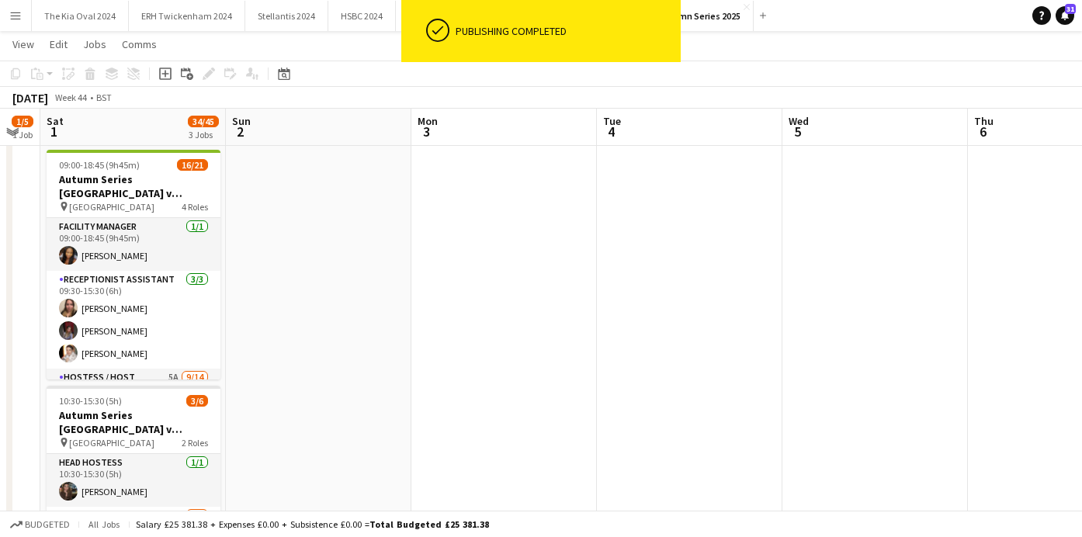
scroll to position [0, 352]
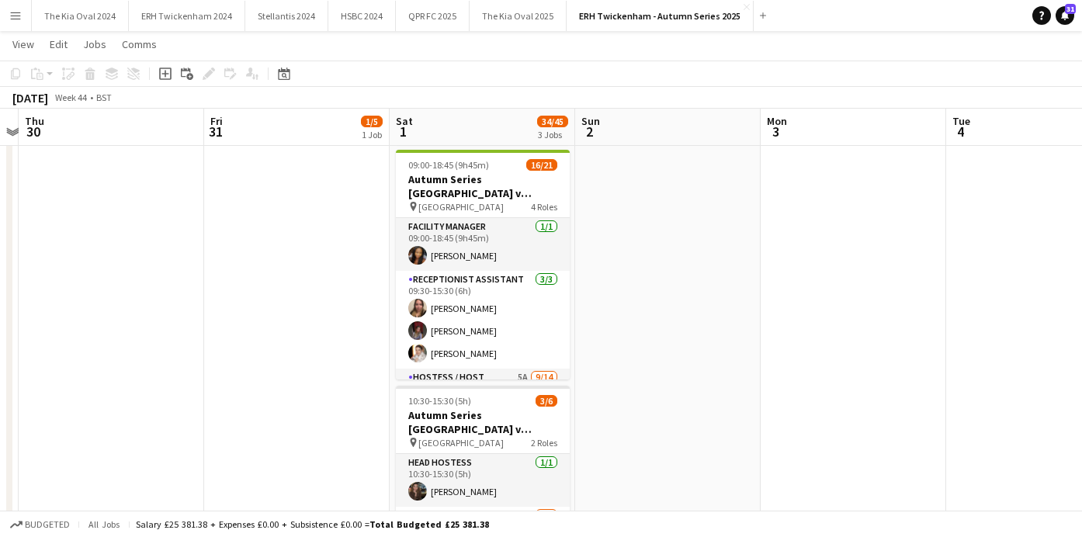
click at [793, 268] on app-date-cell at bounding box center [853, 395] width 185 height 975
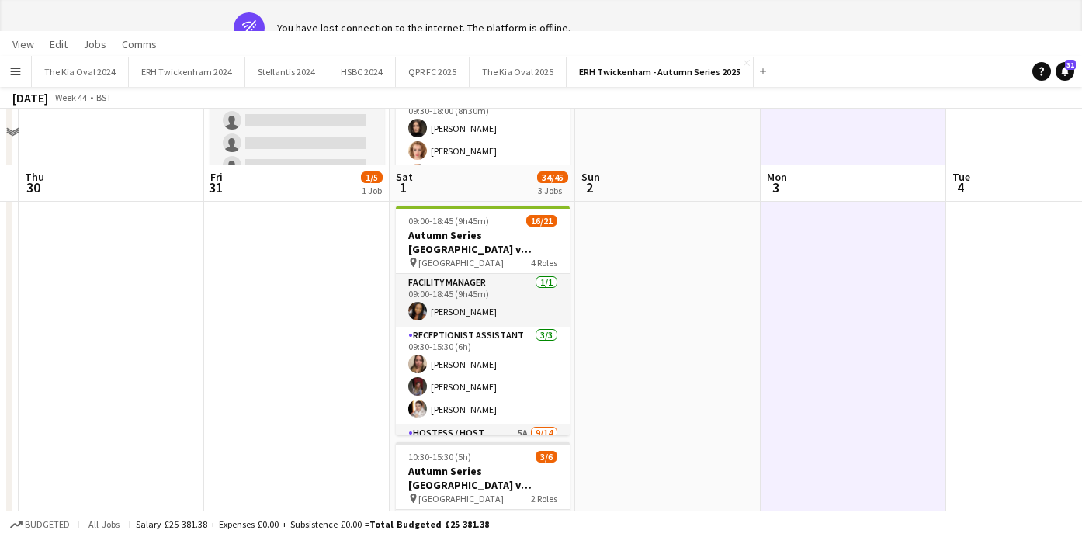
scroll to position [0, 0]
